Goal: Task Accomplishment & Management: Manage account settings

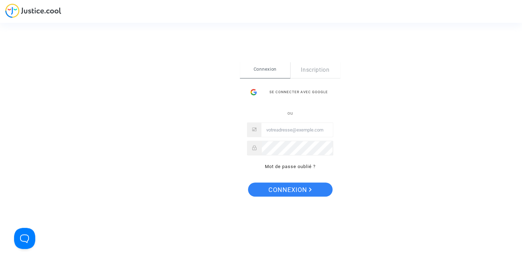
type input "contact@heliofinance.fr"
click at [305, 189] on span "Connexion" at bounding box center [289, 190] width 43 height 15
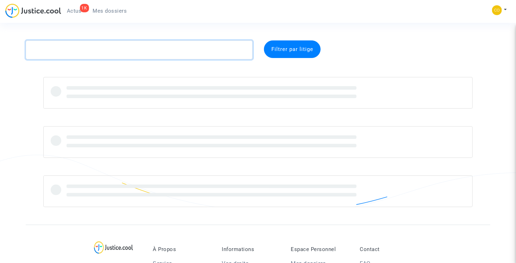
click at [160, 55] on textarea at bounding box center [139, 50] width 227 height 19
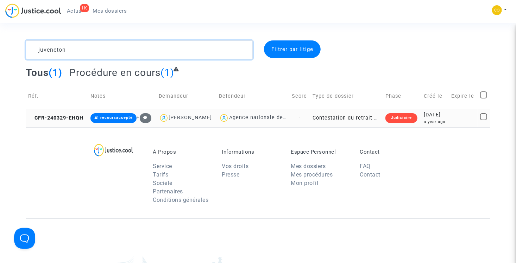
type textarea "juveneton"
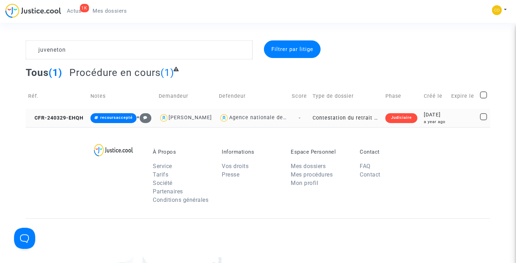
click at [363, 127] on td "Contestation du retrait de [PERSON_NAME] par l'ANAH (mandataire)" at bounding box center [346, 118] width 73 height 19
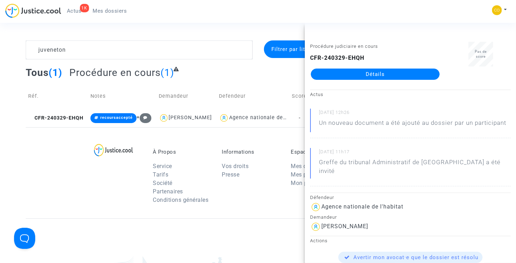
click at [362, 77] on link "Détails" at bounding box center [375, 74] width 129 height 11
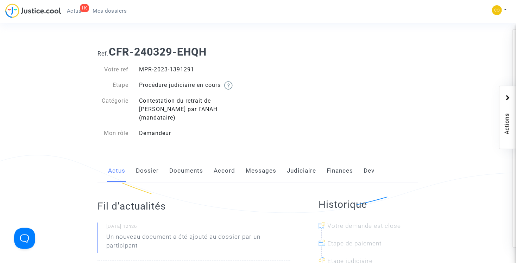
click at [147, 165] on link "Dossier" at bounding box center [147, 171] width 23 height 23
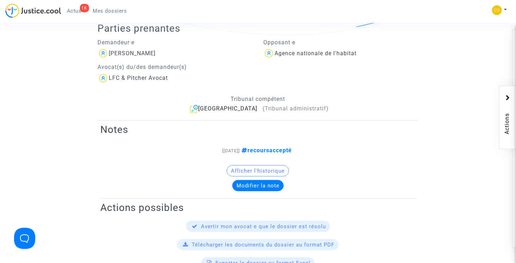
scroll to position [176, 0]
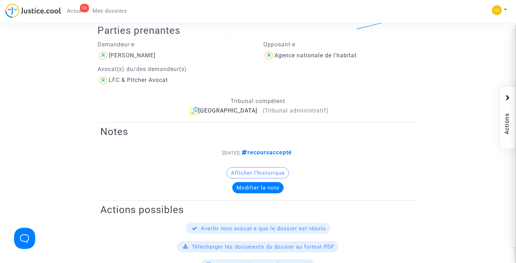
click at [272, 182] on button "Modifier la note" at bounding box center [257, 187] width 51 height 11
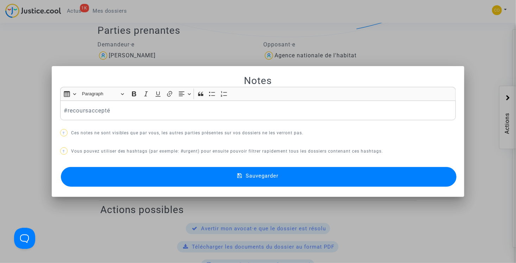
click at [158, 110] on p "#recoursaccepté" at bounding box center [258, 110] width 389 height 9
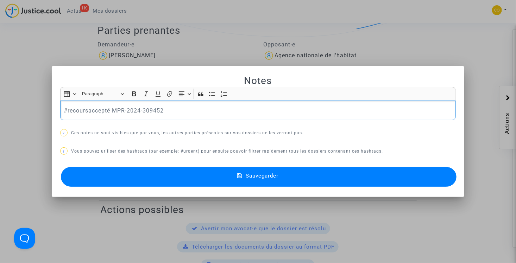
click at [238, 177] on icon at bounding box center [239, 176] width 5 height 6
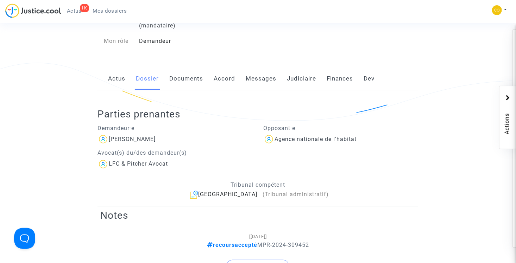
scroll to position [70, 0]
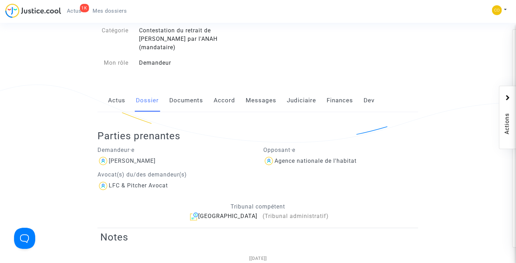
click at [200, 92] on link "Documents" at bounding box center [186, 100] width 34 height 23
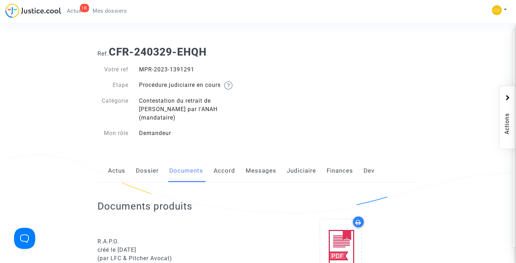
click at [227, 160] on link "Accord" at bounding box center [224, 171] width 21 height 23
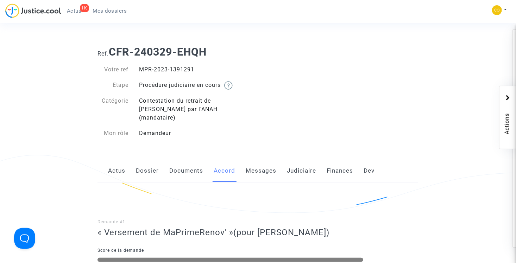
click at [257, 161] on link "Messages" at bounding box center [261, 171] width 31 height 23
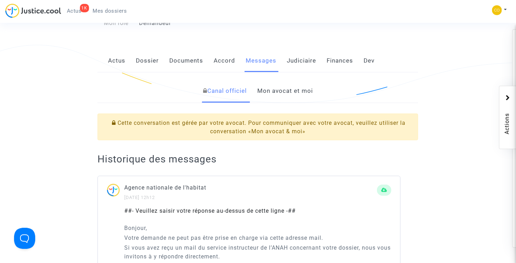
scroll to position [70, 0]
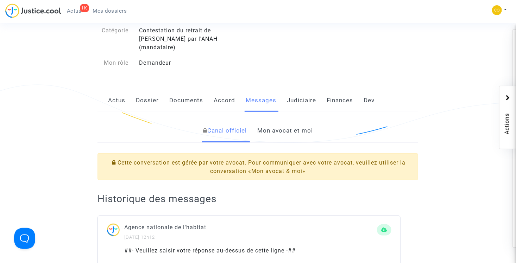
click at [307, 123] on link "Mon avocat et moi" at bounding box center [285, 130] width 56 height 23
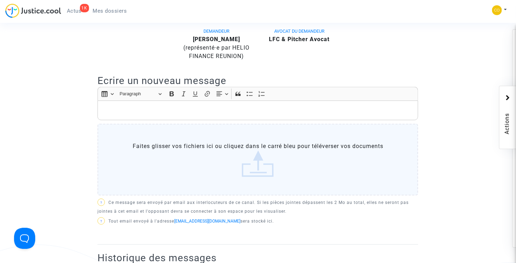
scroll to position [211, 0]
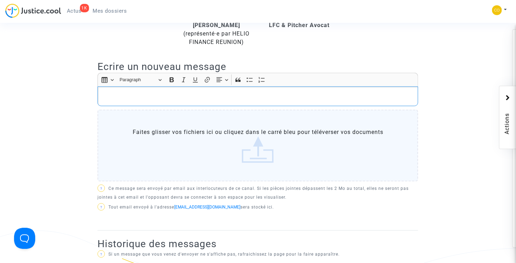
click at [171, 92] on p "Rich Text Editor, main" at bounding box center [257, 96] width 313 height 9
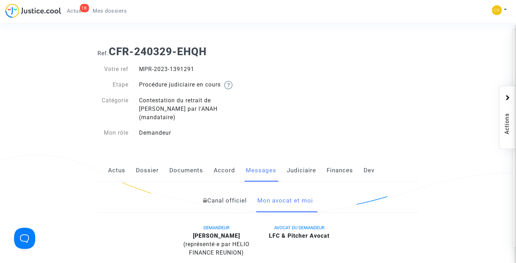
scroll to position [0, 0]
click at [150, 166] on link "Dossier" at bounding box center [147, 171] width 23 height 23
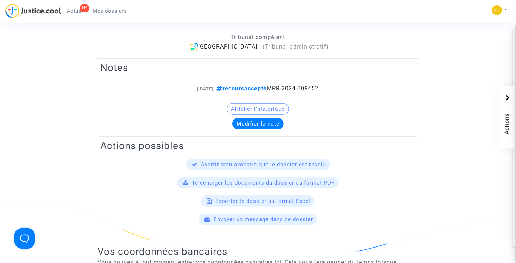
scroll to position [247, 0]
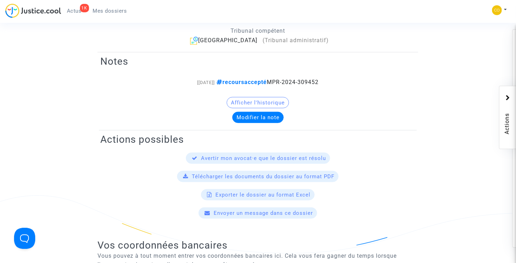
click at [278, 112] on button "Modifier la note" at bounding box center [257, 117] width 51 height 11
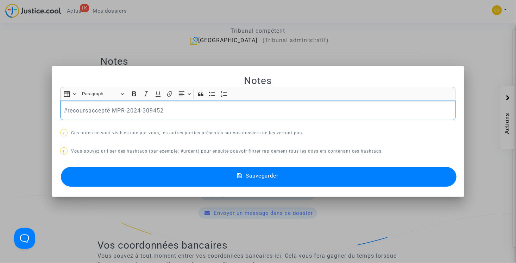
click at [185, 110] on p "#recoursaccepté MPR-2024-309452" at bounding box center [258, 110] width 389 height 9
click at [261, 178] on span "Sauvegarder" at bounding box center [262, 176] width 33 height 6
